Goal: Task Accomplishment & Management: Complete application form

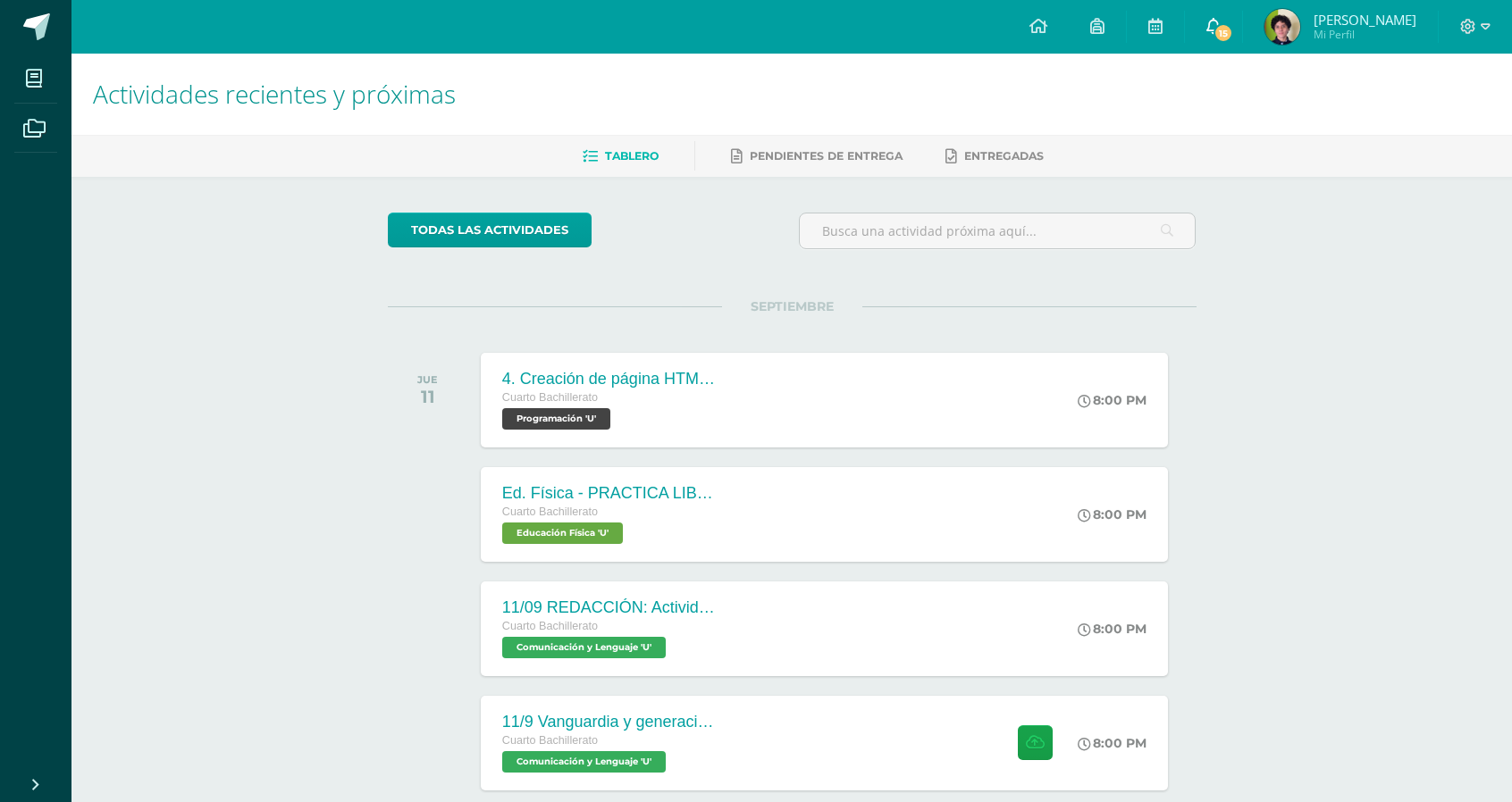
click at [1242, 19] on link "15" at bounding box center [1214, 26] width 58 height 54
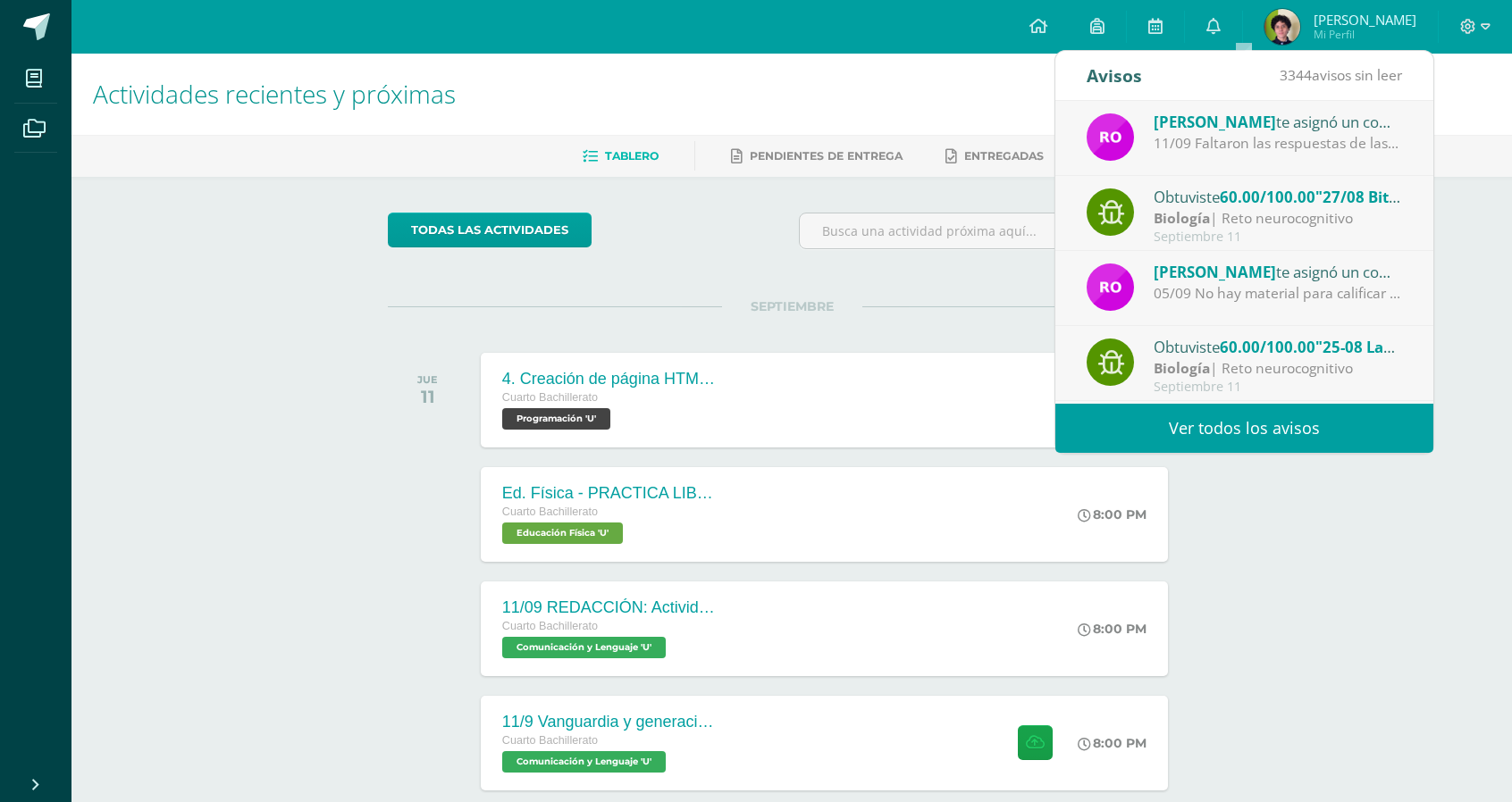
click at [1326, 553] on div "Actividades recientes y próximas Tablero Pendientes de entrega Entregadas todas…" at bounding box center [792, 592] width 1441 height 1078
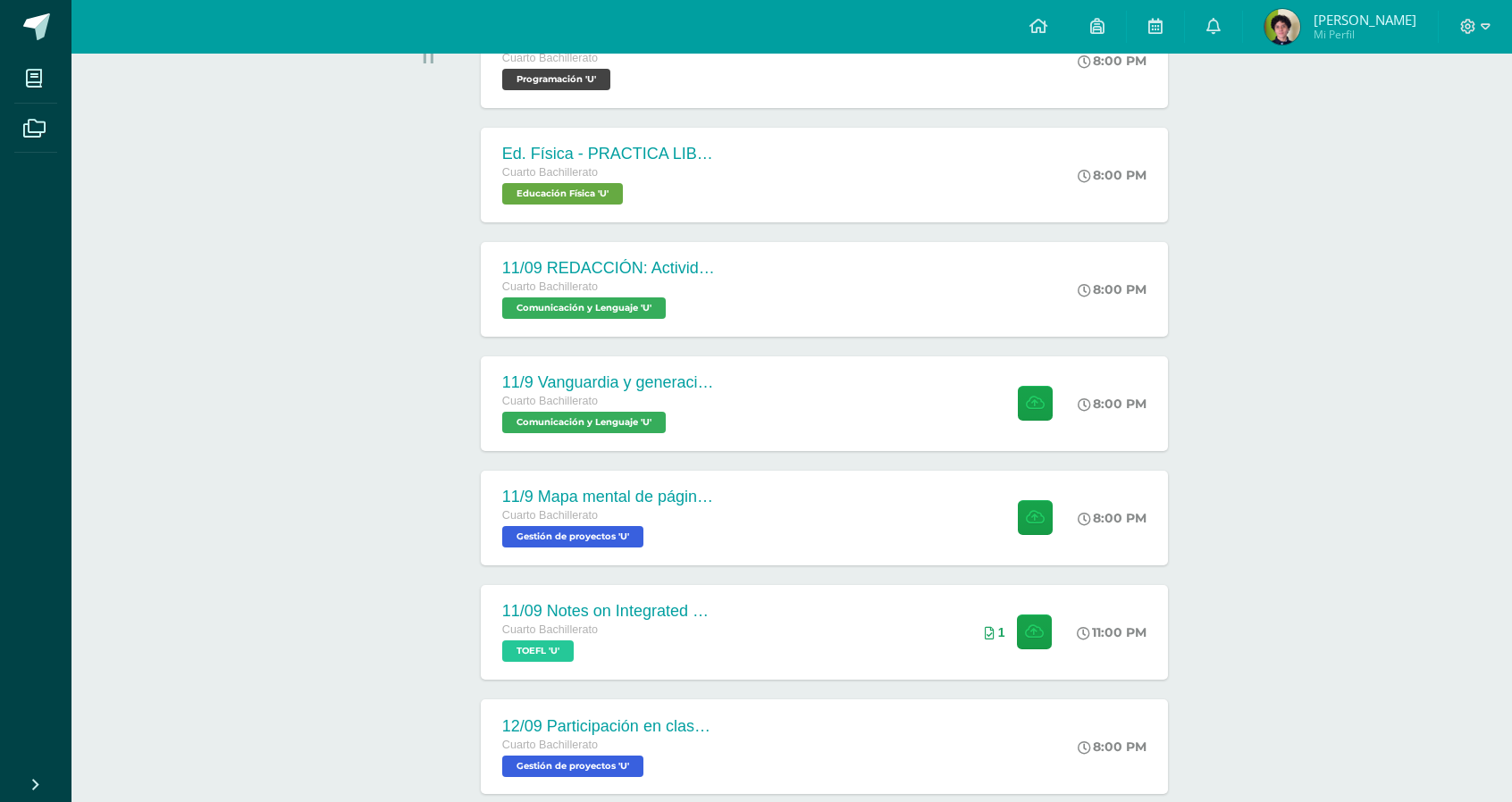
scroll to position [379, 0]
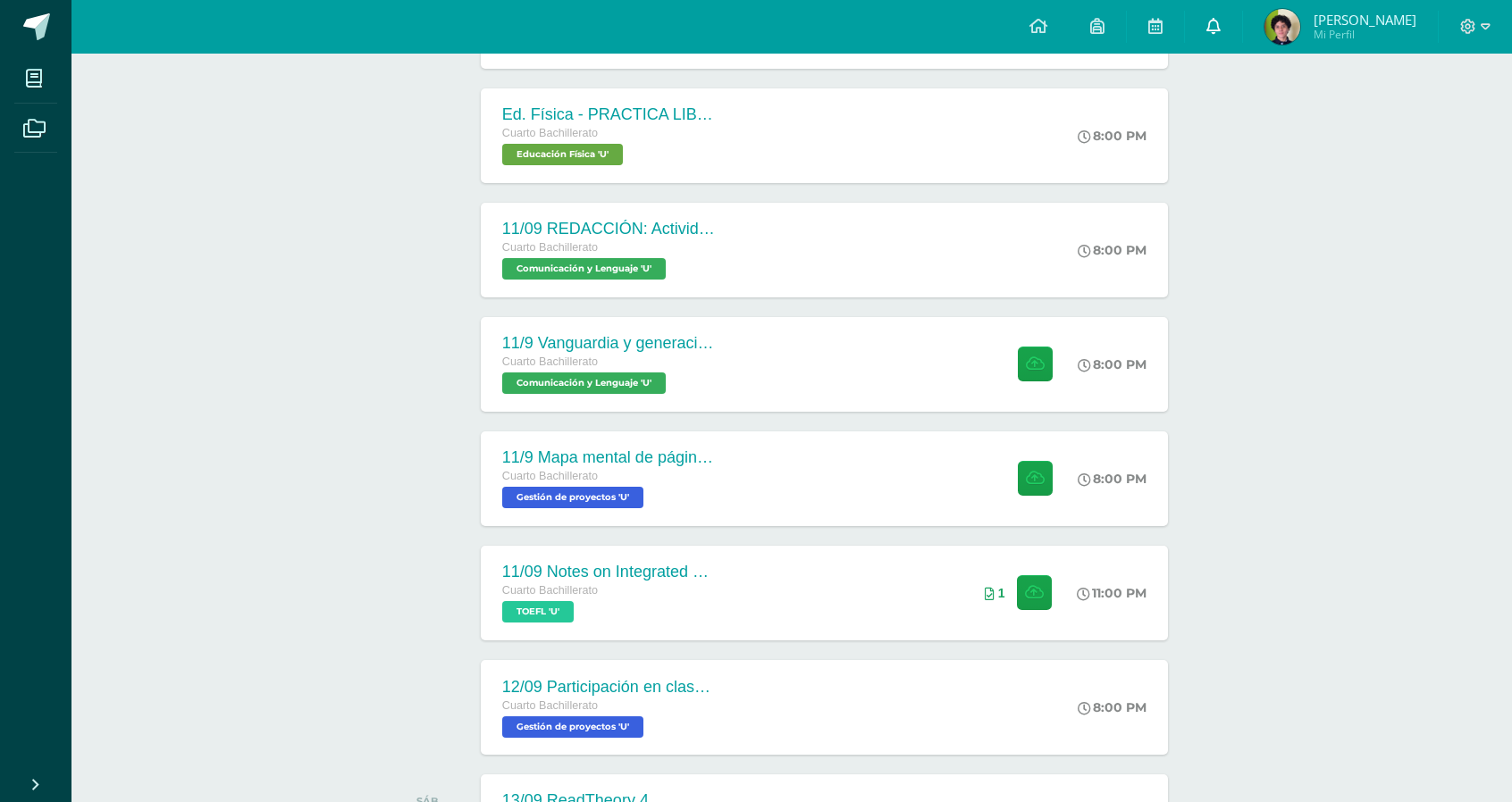
click at [1242, 25] on link "0" at bounding box center [1214, 26] width 58 height 54
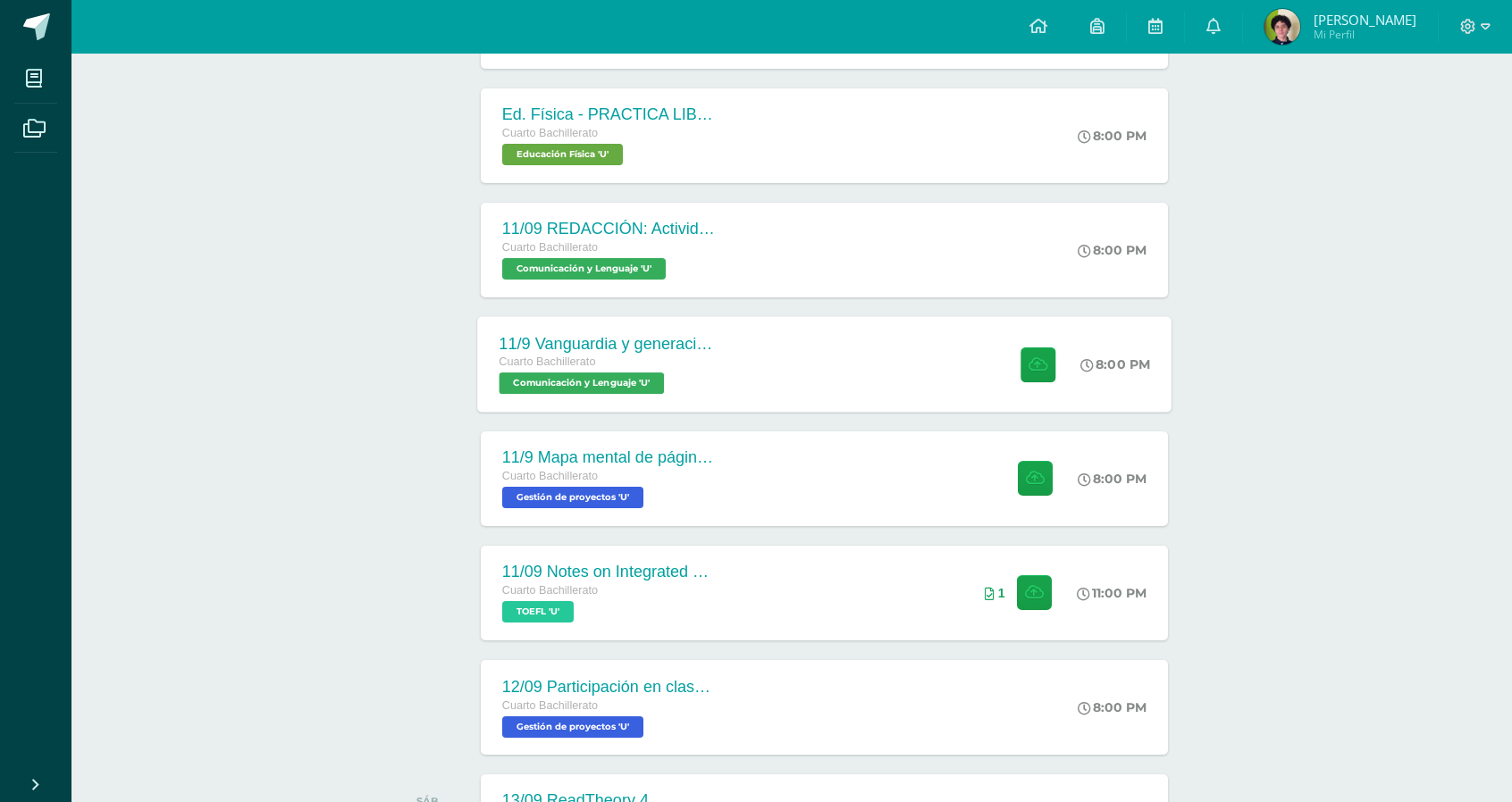
scroll to position [450, 0]
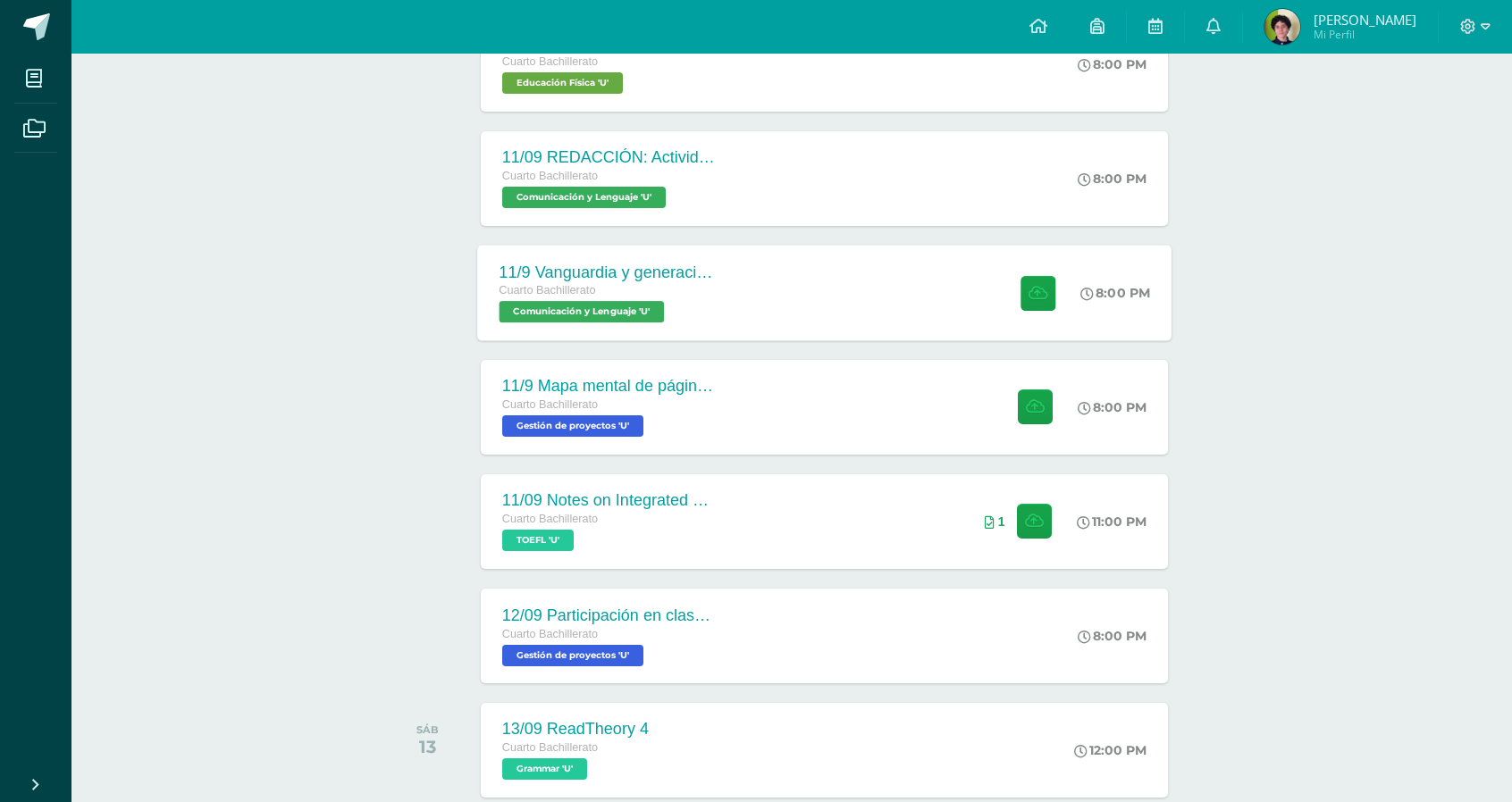
click at [867, 267] on div "11/9 Vanguardia y generación del 27 Cuarto Bachillerato Comunicación y Lenguaje…" at bounding box center [825, 292] width 694 height 95
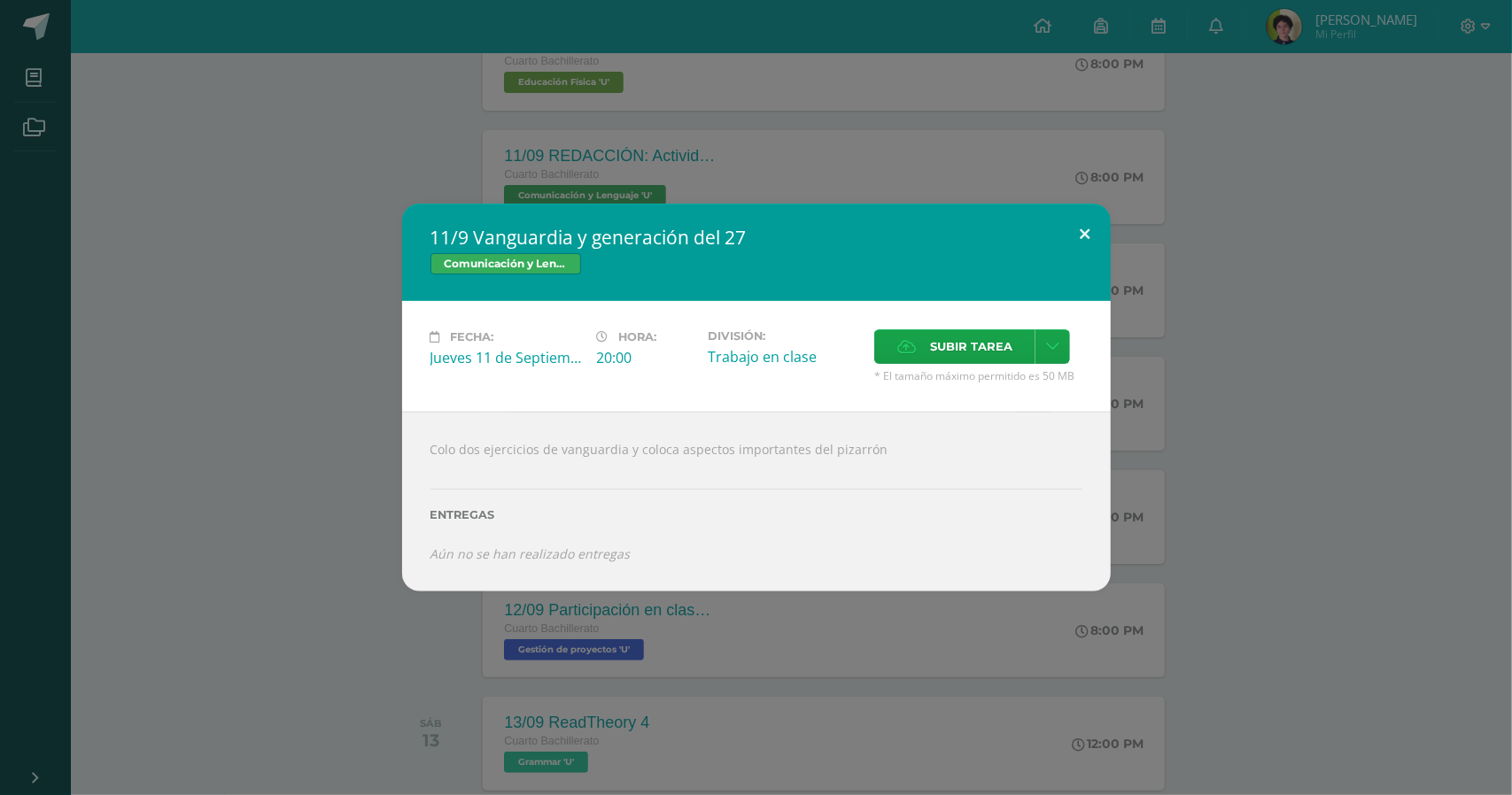
click at [1085, 240] on button at bounding box center [1085, 234] width 50 height 60
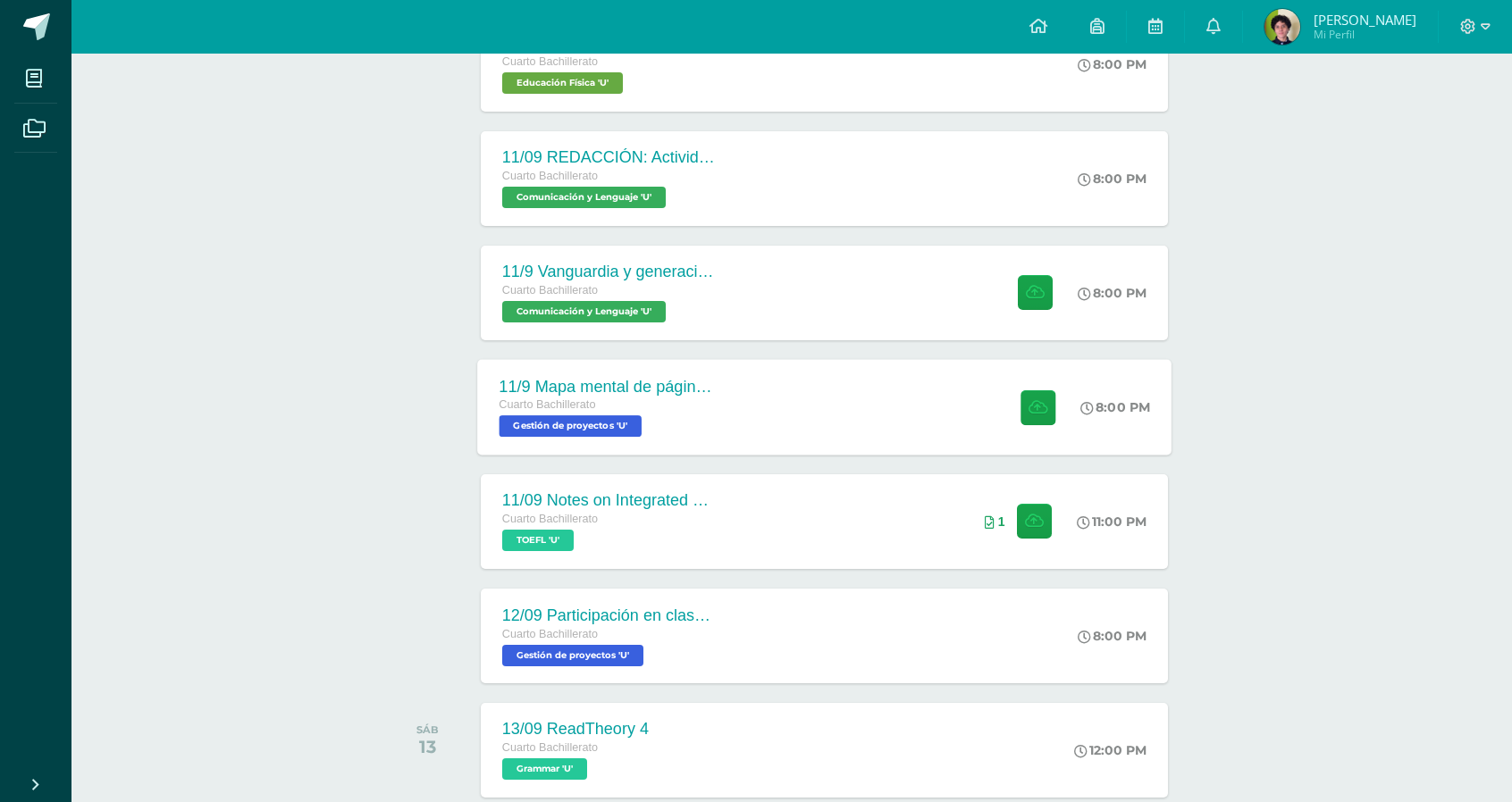
click at [831, 440] on div "11/9 Mapa mental de página 112 y 113 Cuarto Bachillerato Gestión de proyectos '…" at bounding box center [825, 407] width 694 height 95
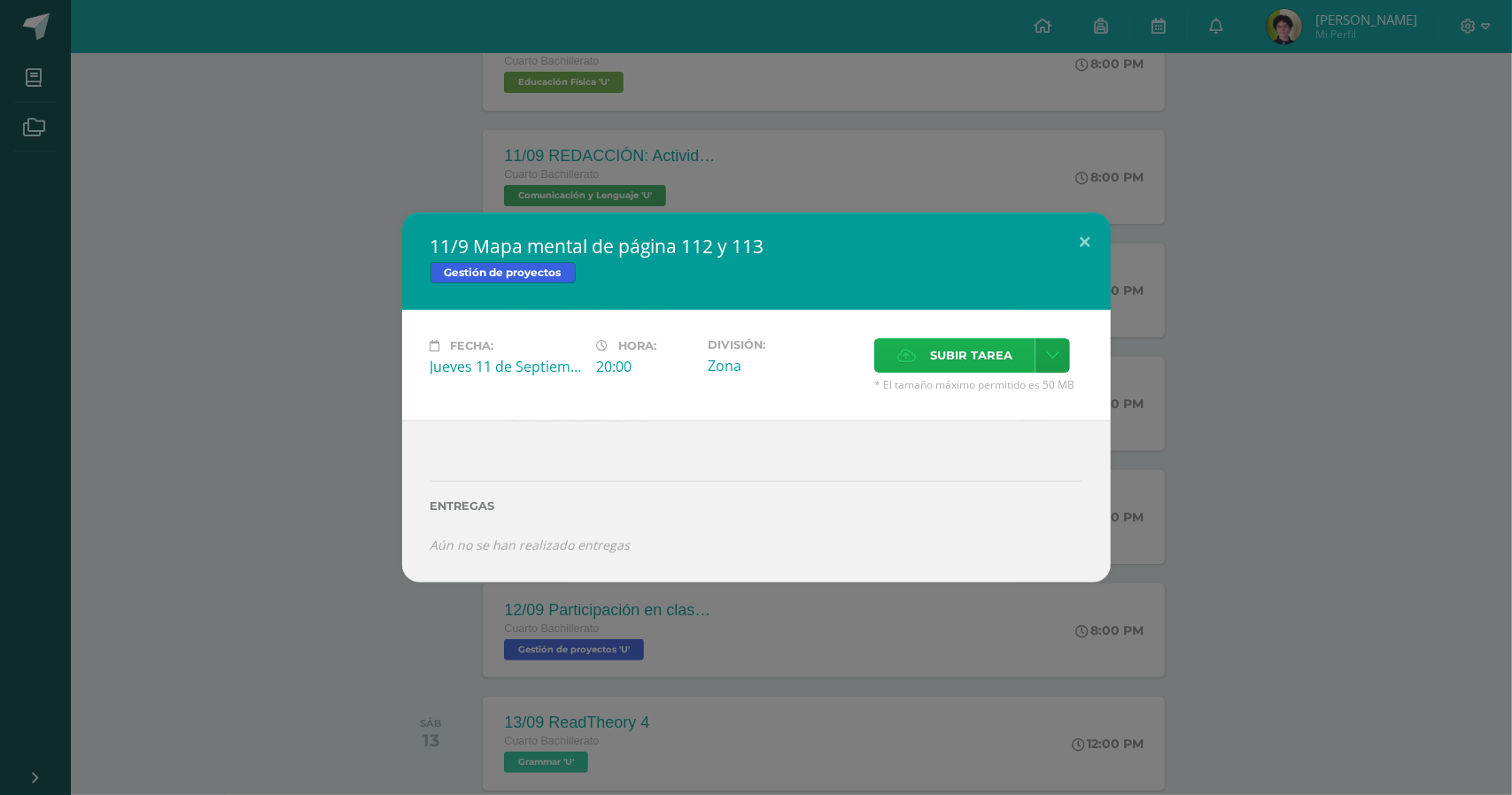
click at [958, 350] on span "Subir tarea" at bounding box center [971, 355] width 82 height 33
click at [0, 0] on input "Subir tarea" at bounding box center [0, 0] width 0 height 0
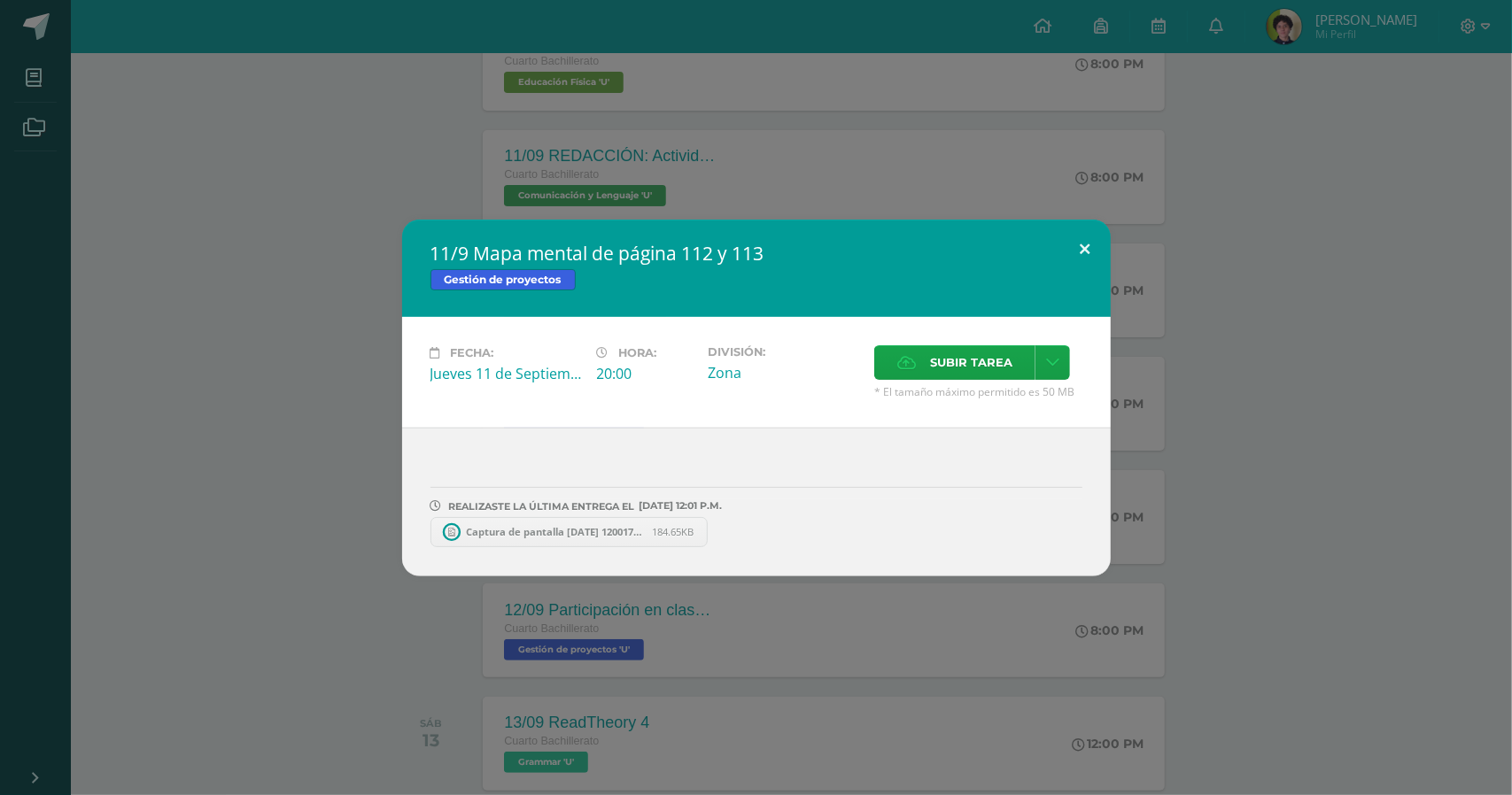
click at [1079, 241] on button at bounding box center [1085, 249] width 50 height 60
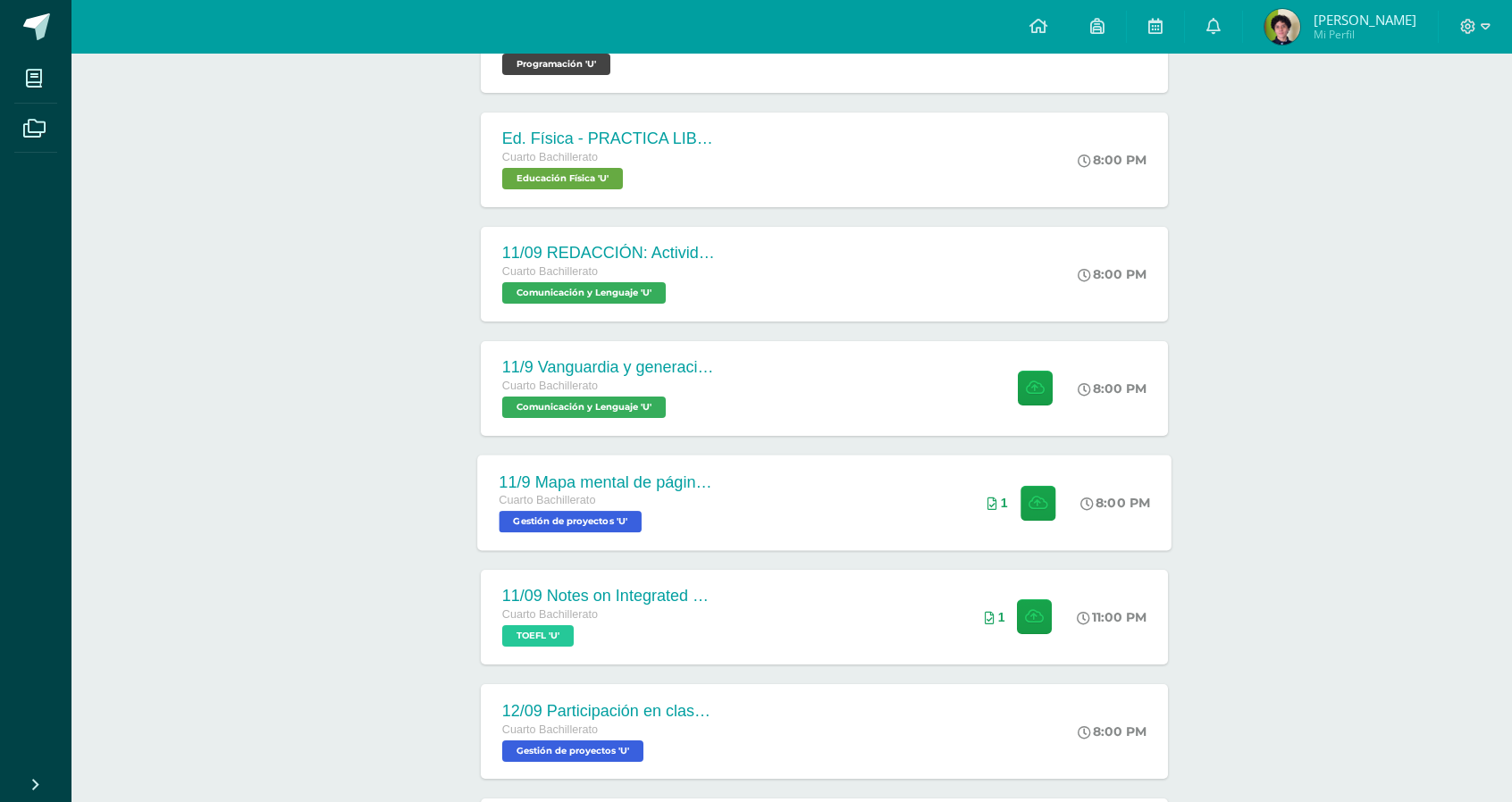
scroll to position [0, 0]
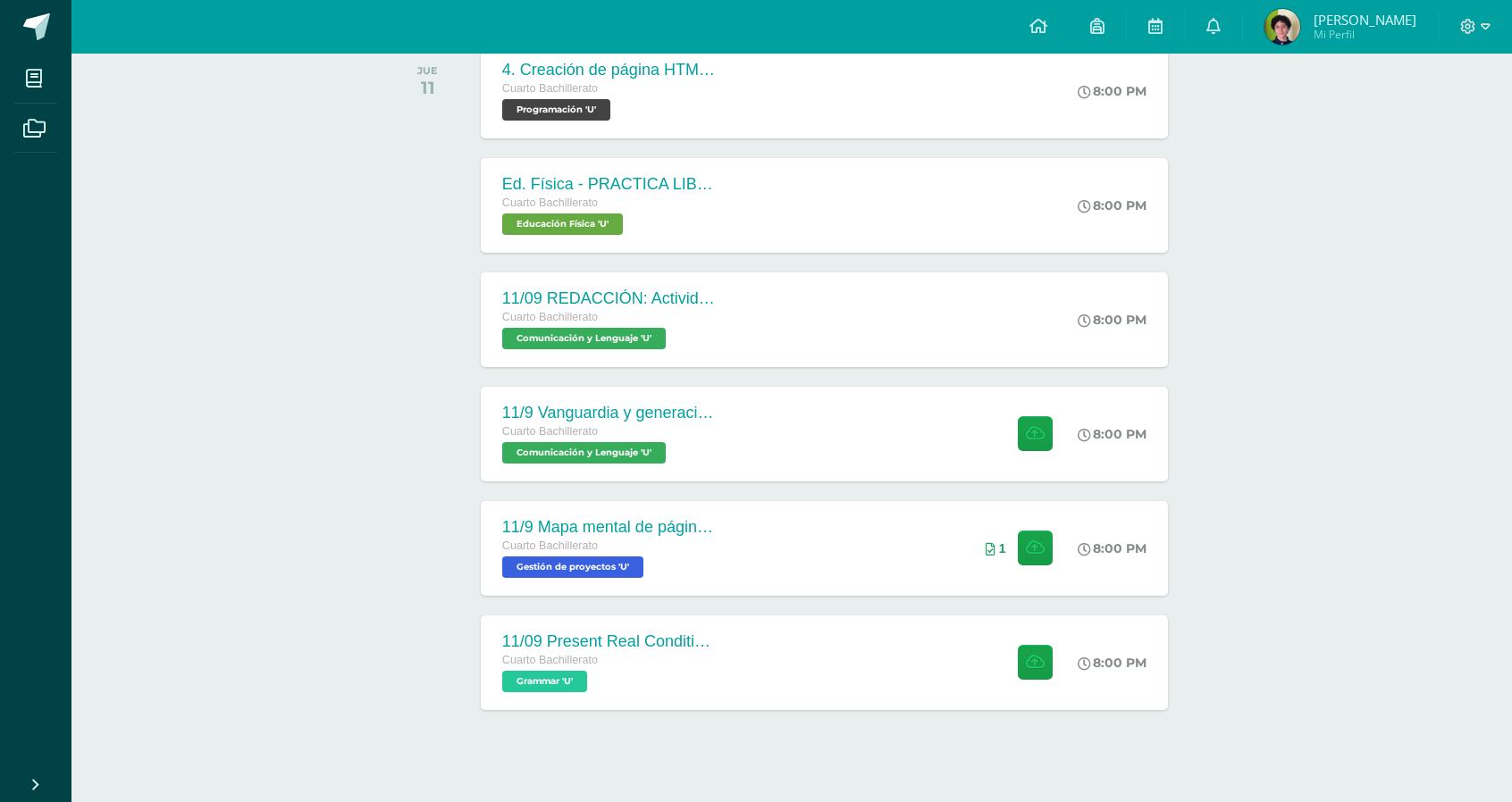
scroll to position [327, 0]
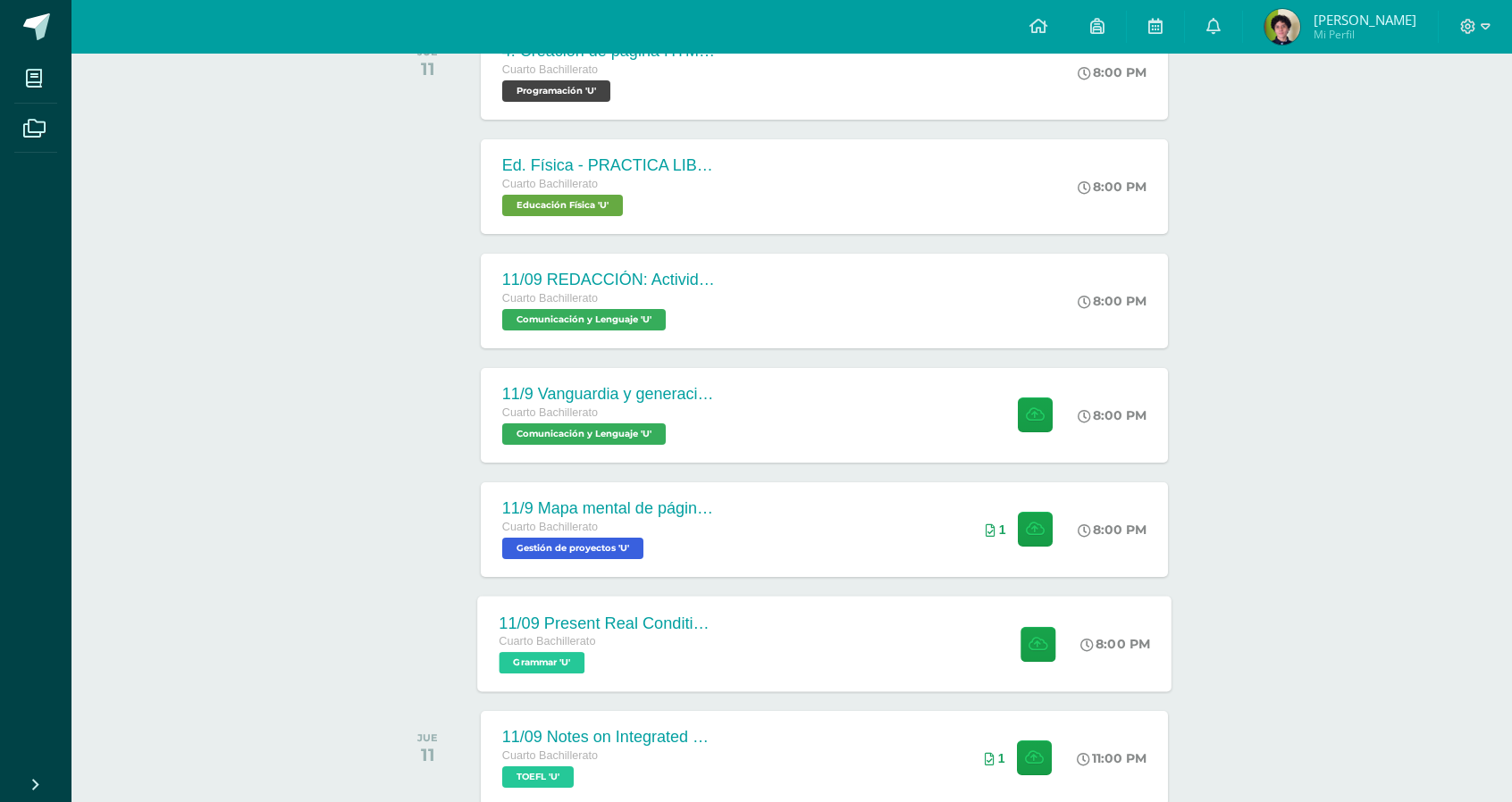
click at [665, 627] on div "11/09 Present Real Conditional Exercise" at bounding box center [607, 623] width 216 height 19
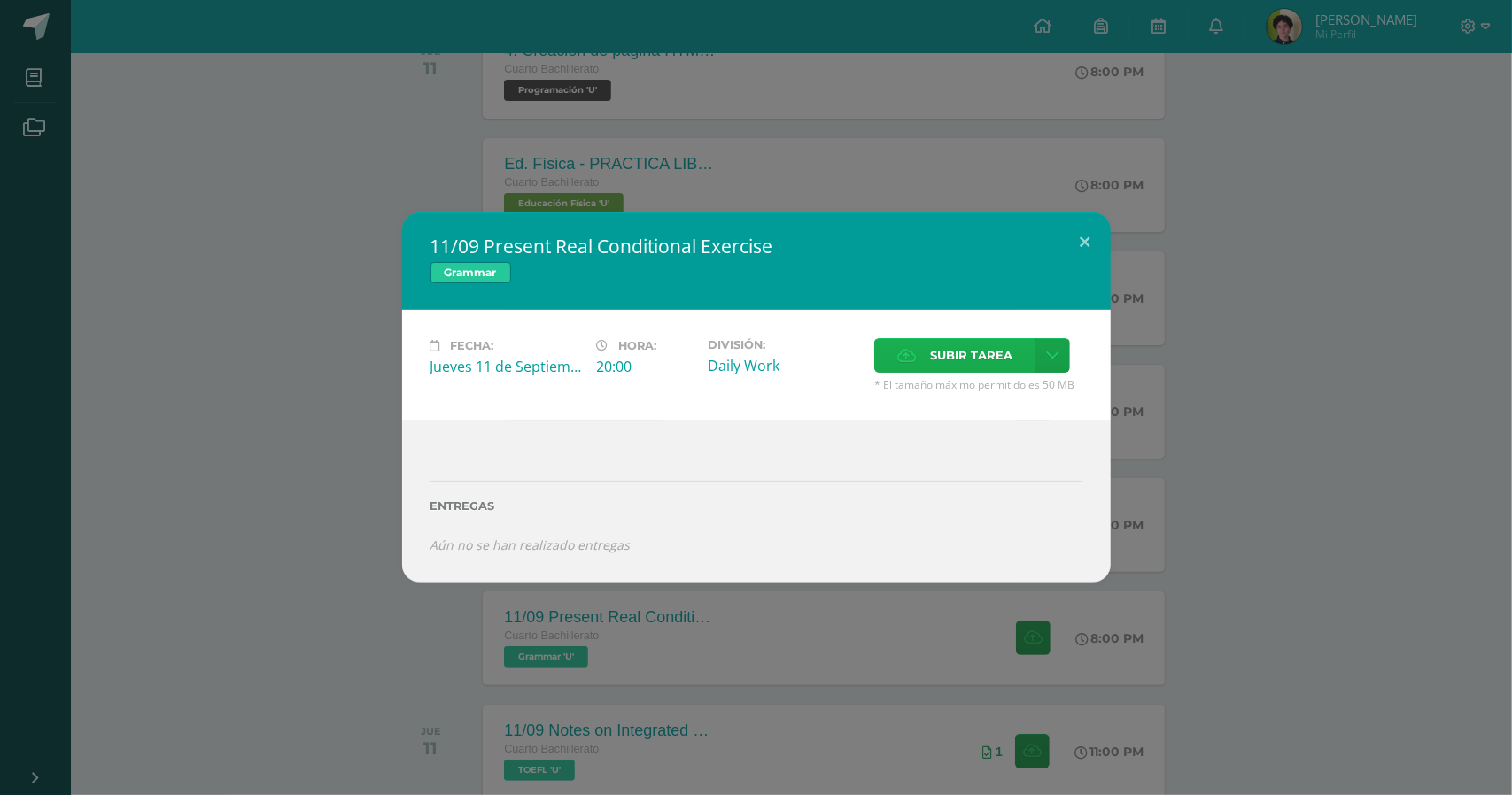
click at [950, 347] on span "Subir tarea" at bounding box center [971, 355] width 82 height 33
click at [0, 0] on input "Subir tarea" at bounding box center [0, 0] width 0 height 0
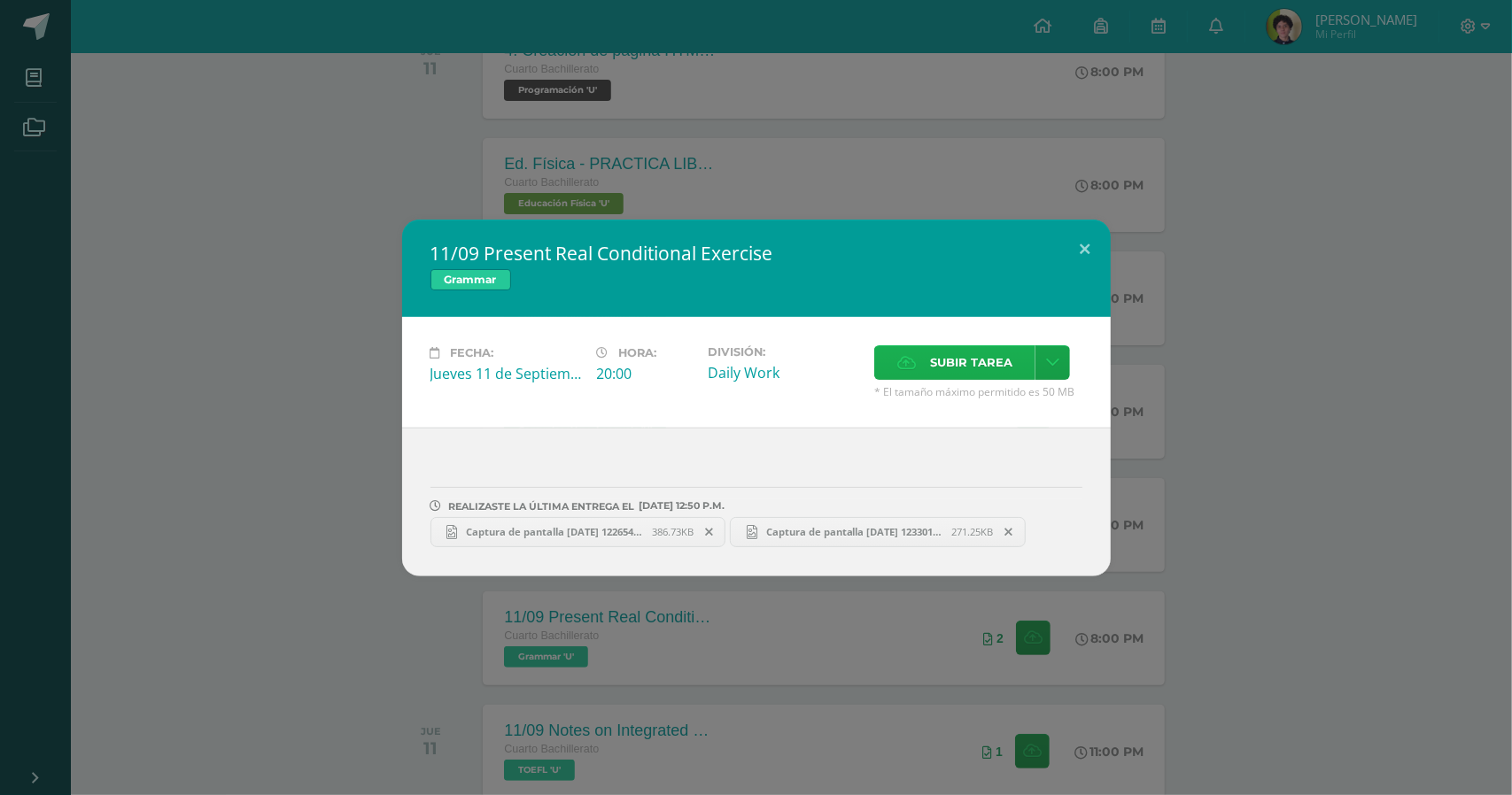
click at [962, 366] on span "Subir tarea" at bounding box center [971, 362] width 82 height 33
click at [0, 0] on input "Subir tarea" at bounding box center [0, 0] width 0 height 0
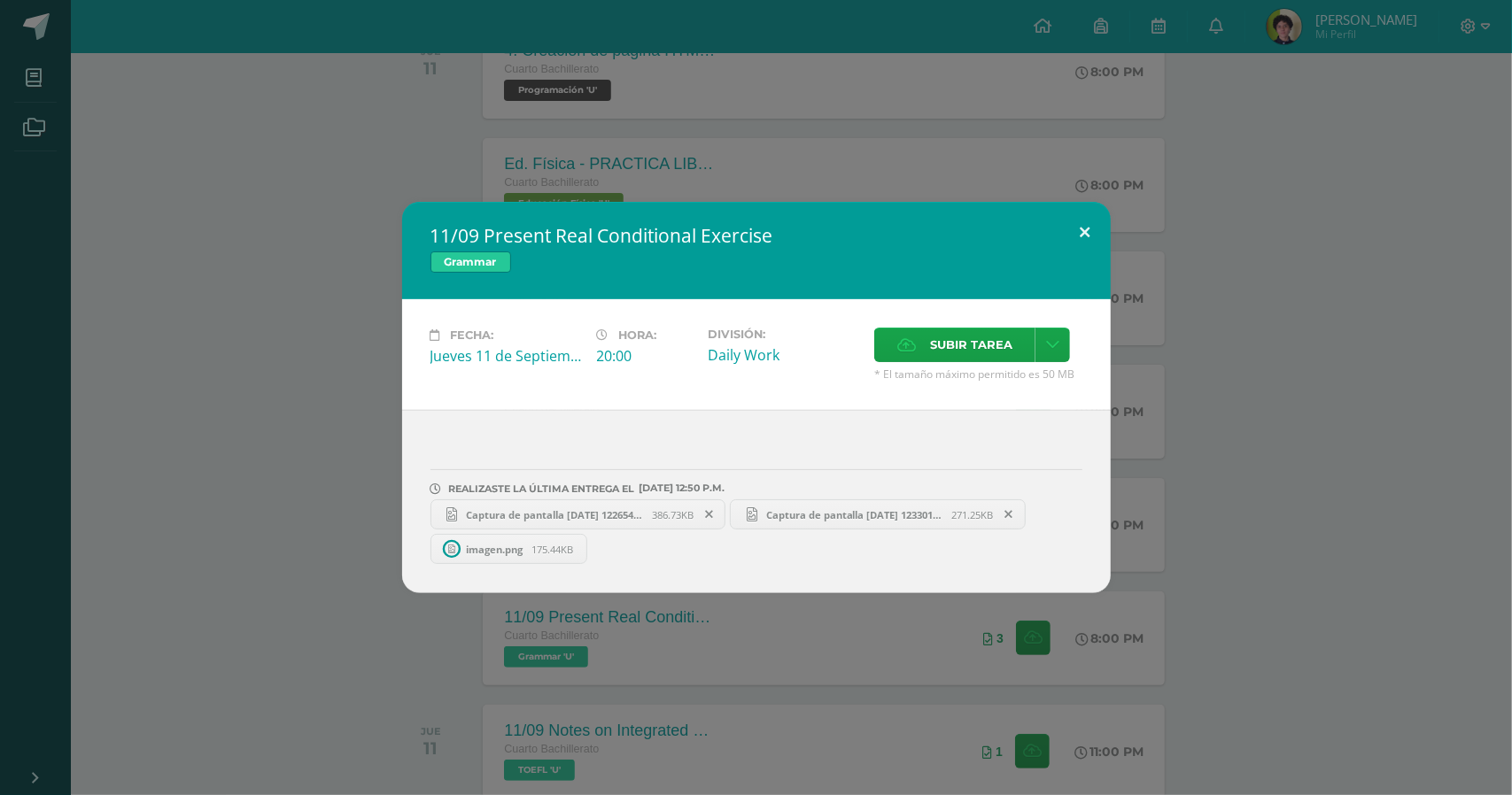
click at [1088, 237] on button at bounding box center [1085, 232] width 50 height 60
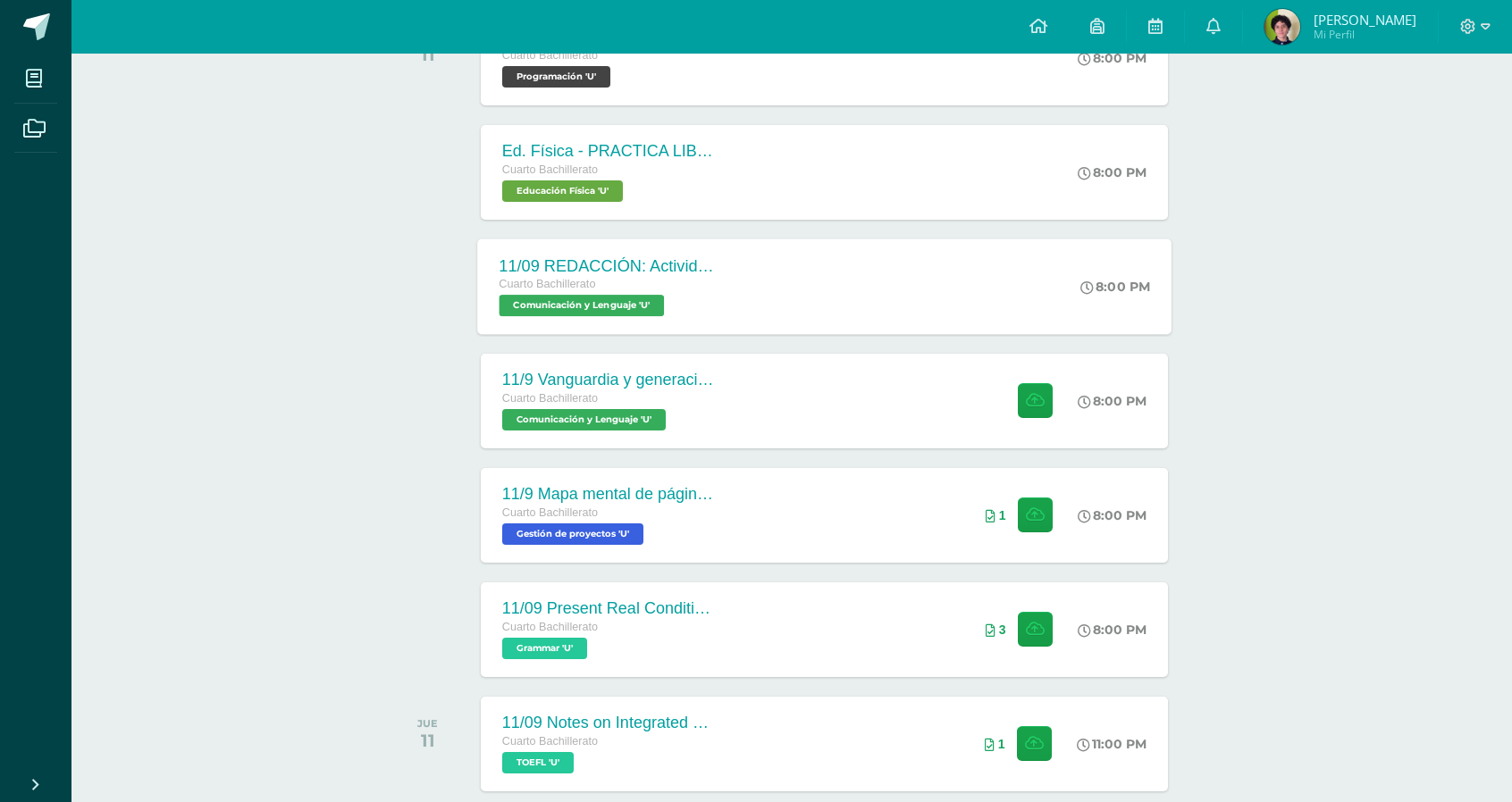
scroll to position [343, 0]
